Goal: Book appointment/travel/reservation

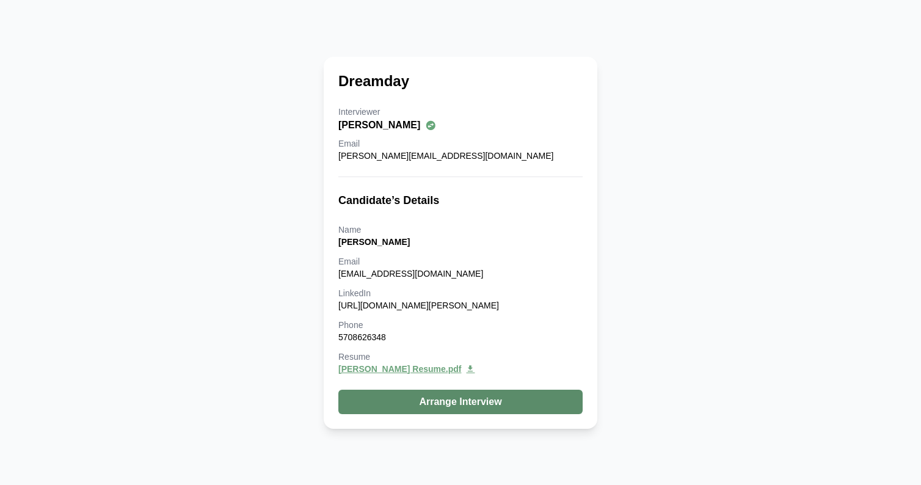
click at [510, 400] on button "Arrange Interview" at bounding box center [461, 402] width 244 height 24
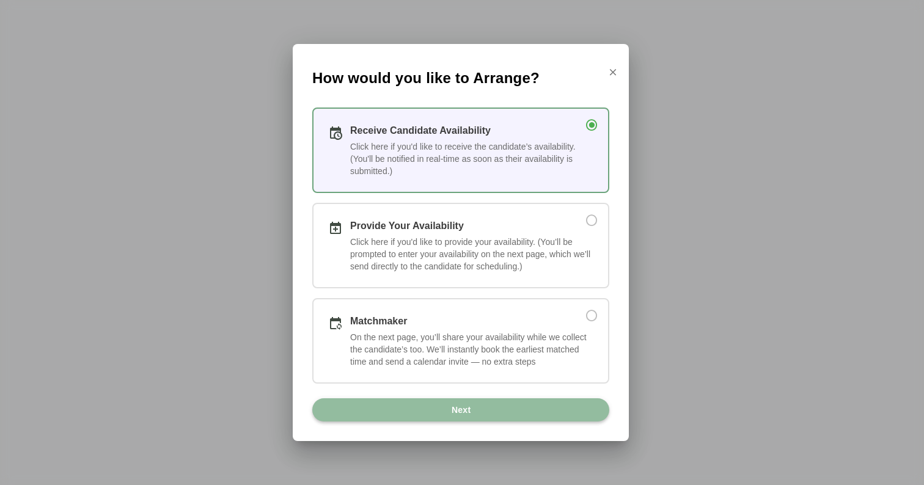
click at [538, 406] on button "Next" at bounding box center [460, 409] width 297 height 23
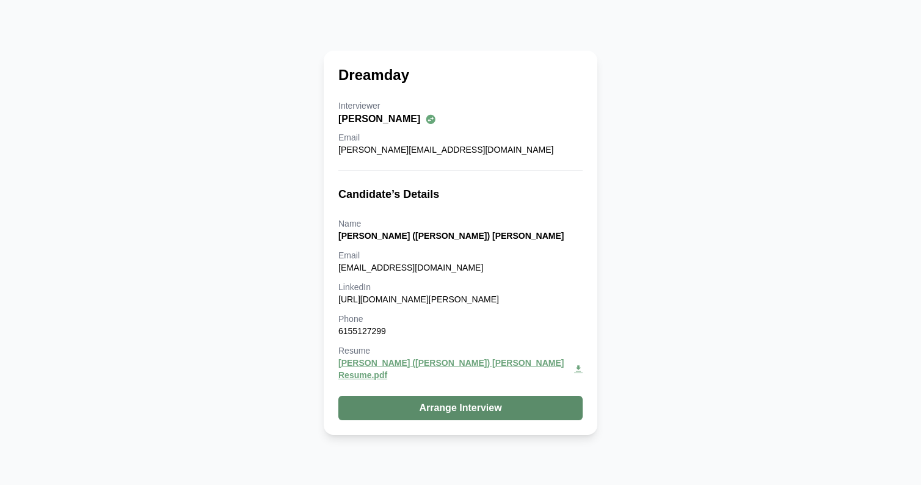
click at [453, 399] on button "Arrange Interview" at bounding box center [461, 408] width 244 height 24
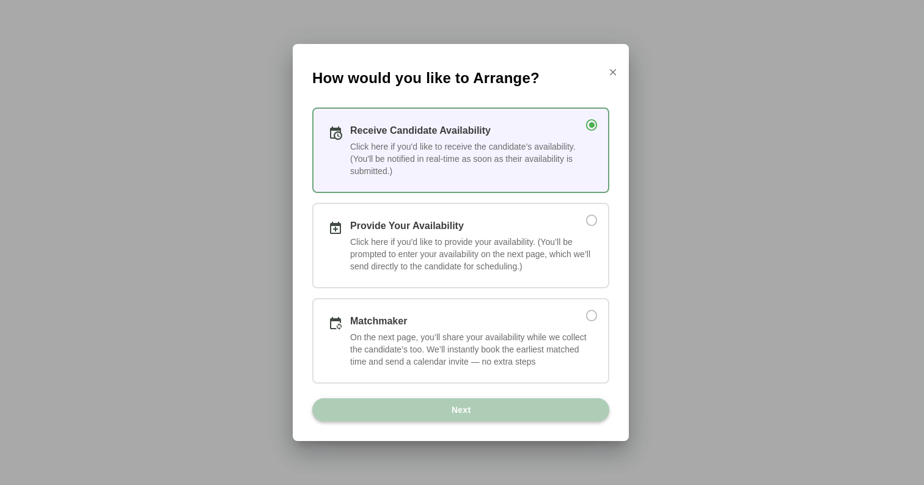
click at [470, 408] on span "Next" at bounding box center [461, 409] width 20 height 23
